Goal: Go to known website: Go to known website

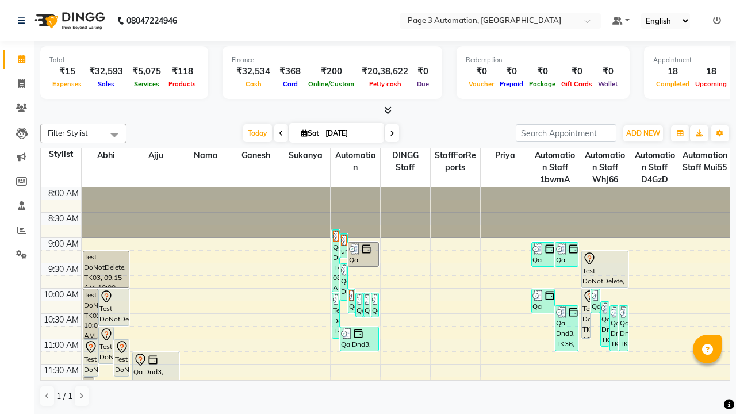
click at [717, 20] on icon at bounding box center [717, 21] width 8 height 8
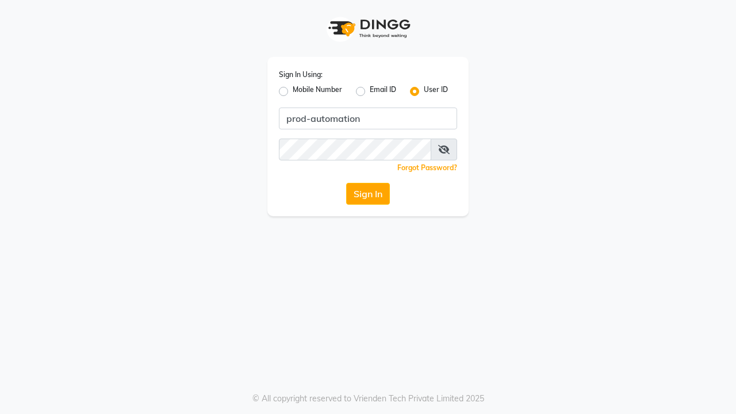
type input "prod-automation"
click at [368, 194] on button "Sign In" at bounding box center [368, 194] width 44 height 22
